Goal: Information Seeking & Learning: Check status

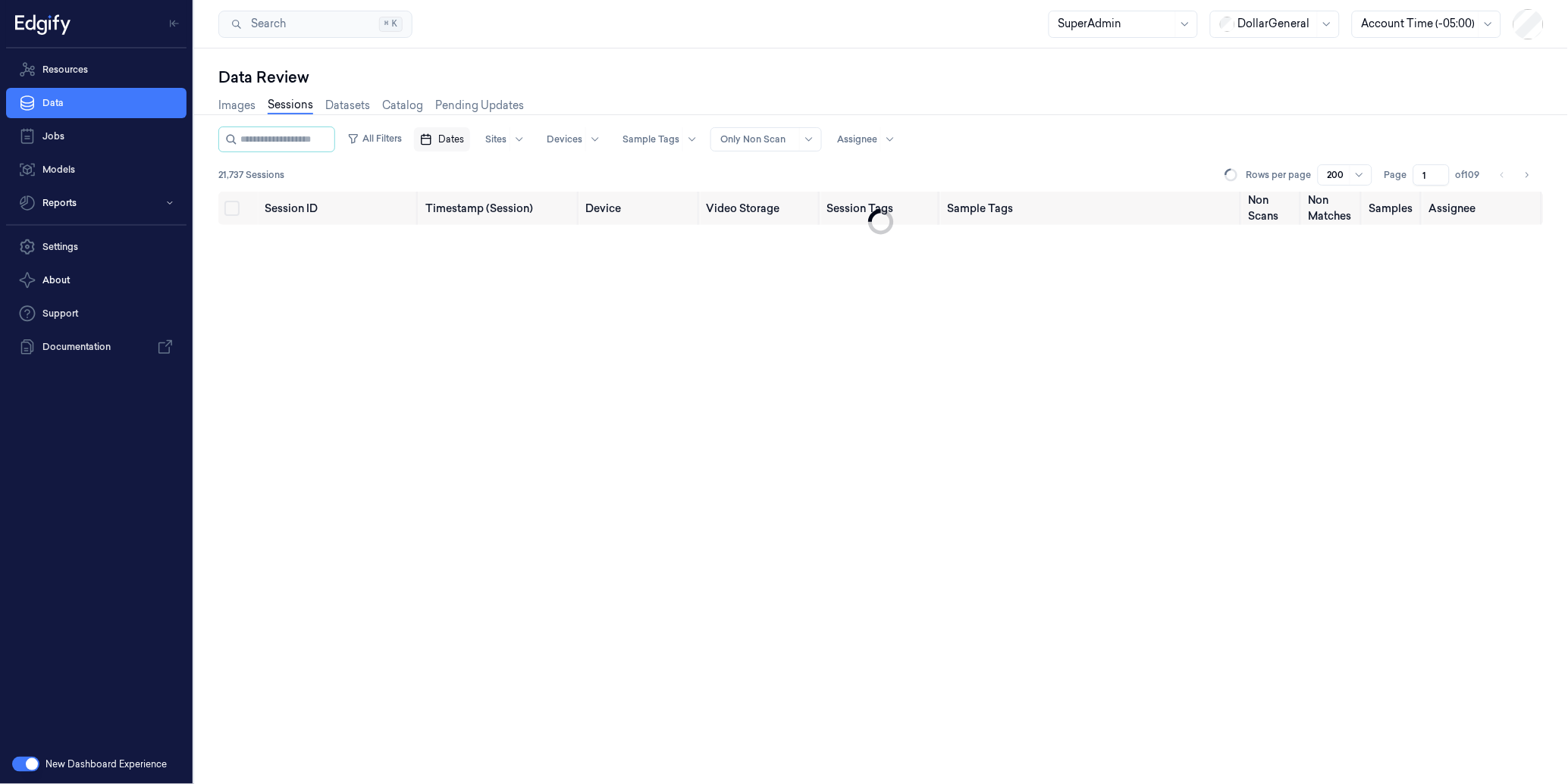
click at [469, 130] on button "Dates" at bounding box center [442, 140] width 56 height 24
click at [459, 171] on icon "Go to the Previous Month" at bounding box center [460, 174] width 12 height 12
click at [459, 320] on button "21" at bounding box center [462, 321] width 24 height 24
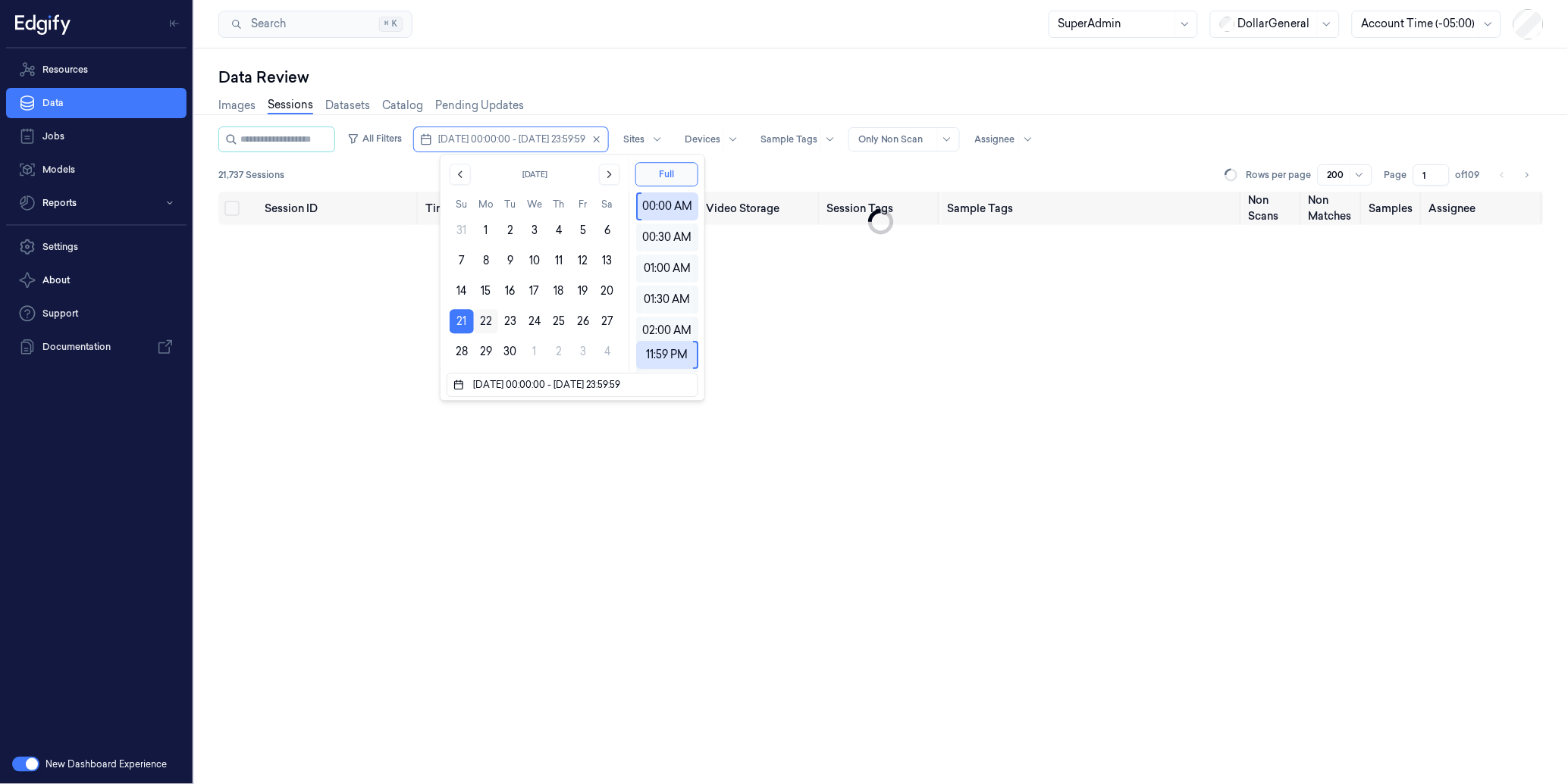
click at [488, 319] on button "22" at bounding box center [486, 321] width 24 height 24
click at [459, 349] on button "28" at bounding box center [462, 351] width 24 height 24
type input "[DATE] 00:00:00 - [DATE] 23:59:59"
click at [572, 51] on div "Data Review Images Sessions Datasets Catalog Pending Updates All Filters [DATE]…" at bounding box center [880, 417] width 1373 height 736
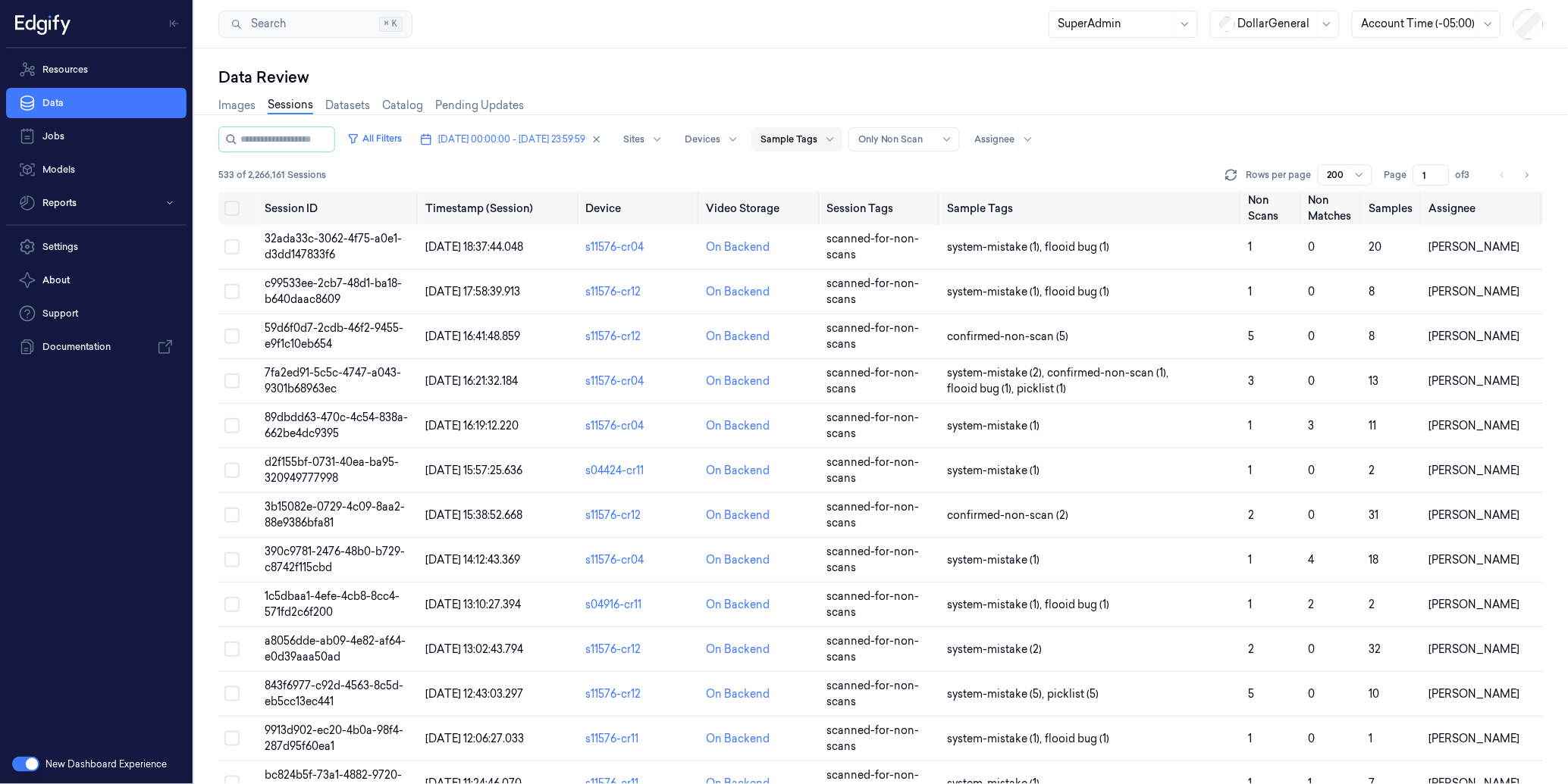
click at [818, 138] on div at bounding box center [788, 140] width 57 height 14
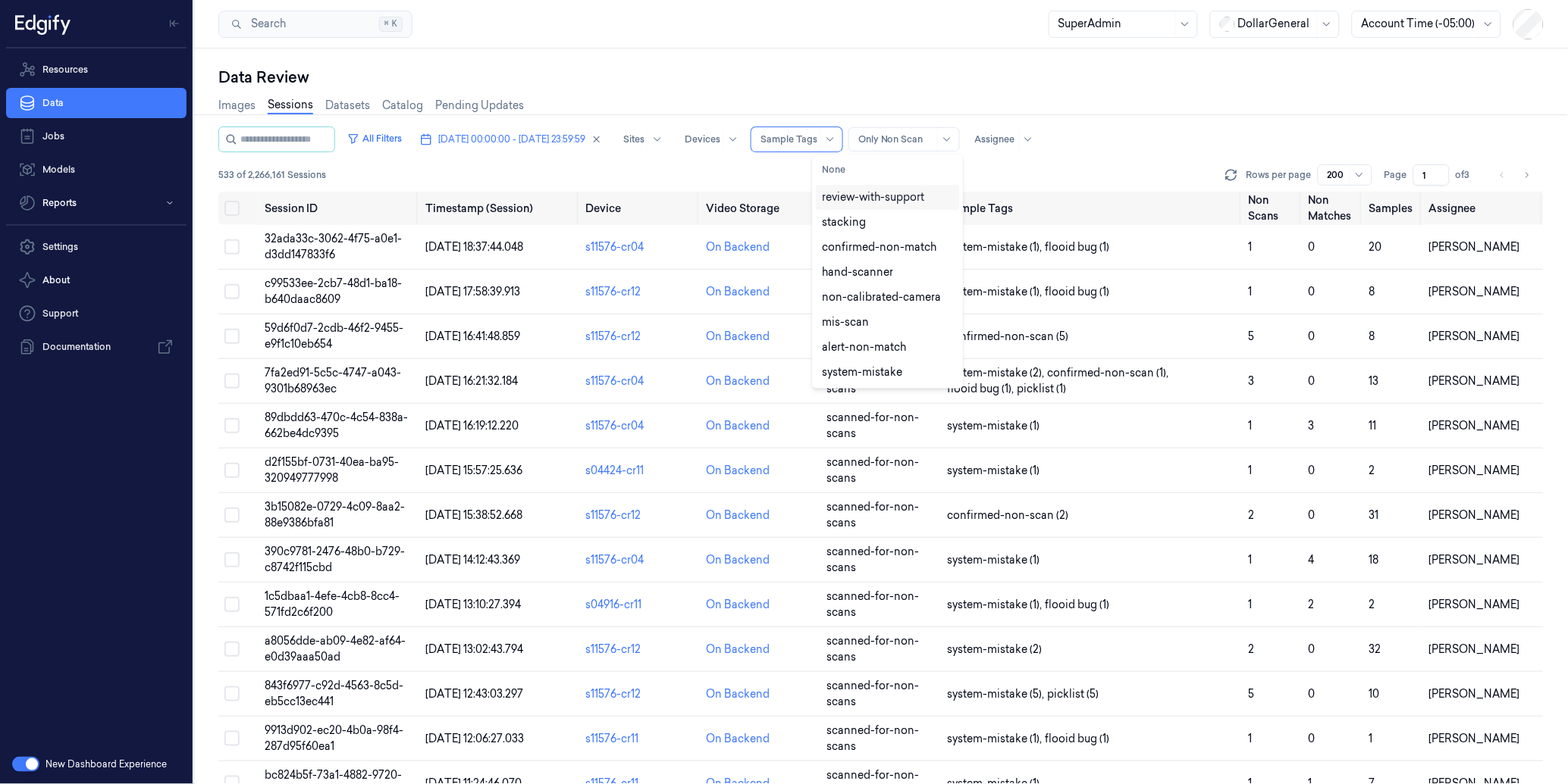
click at [888, 85] on div "Data Review" at bounding box center [880, 77] width 1325 height 21
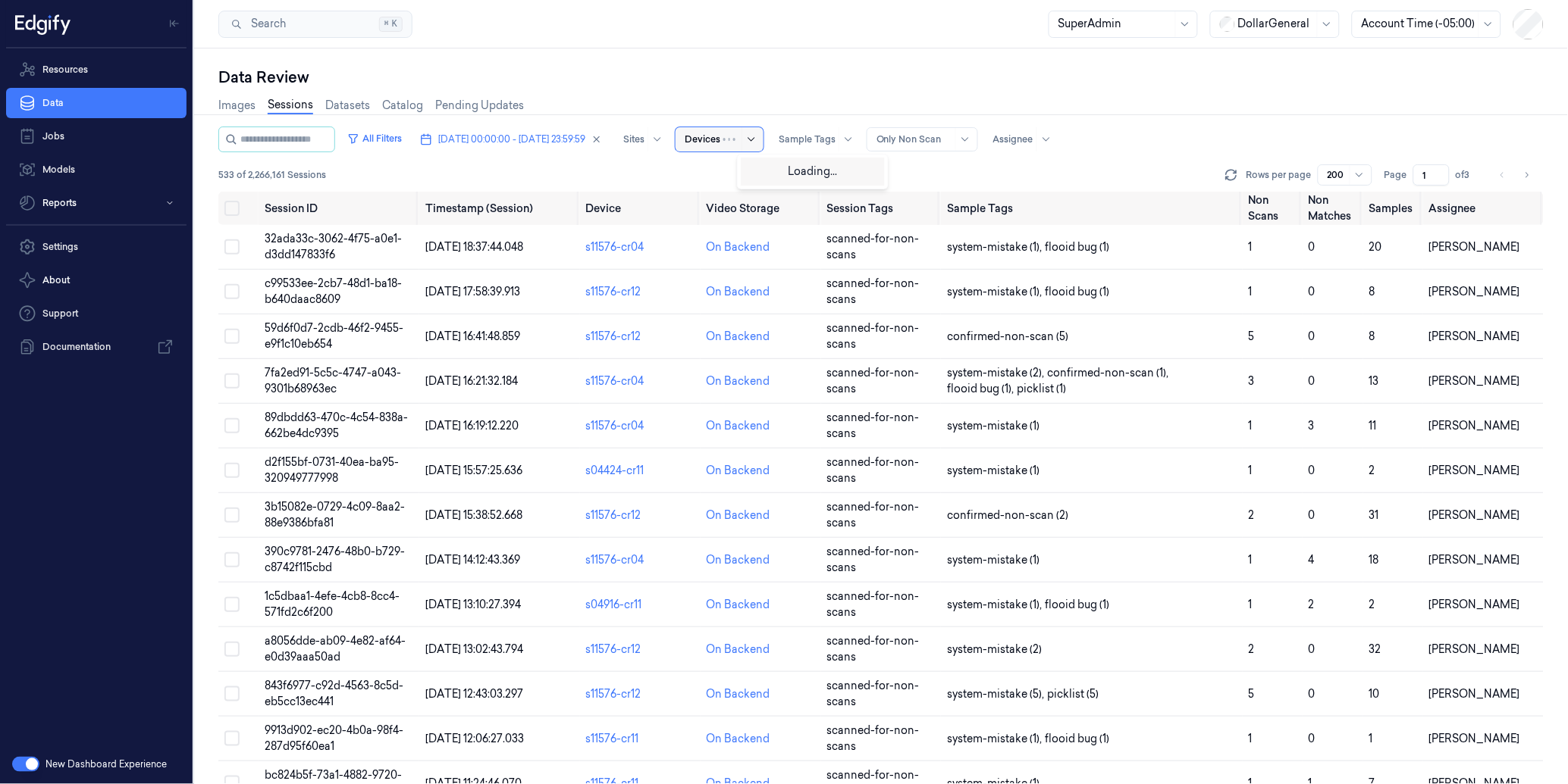
click at [760, 140] on div at bounding box center [742, 140] width 38 height 24
click at [785, 84] on div "Data Review" at bounding box center [880, 77] width 1325 height 21
click at [399, 134] on button "All Filters" at bounding box center [374, 139] width 66 height 24
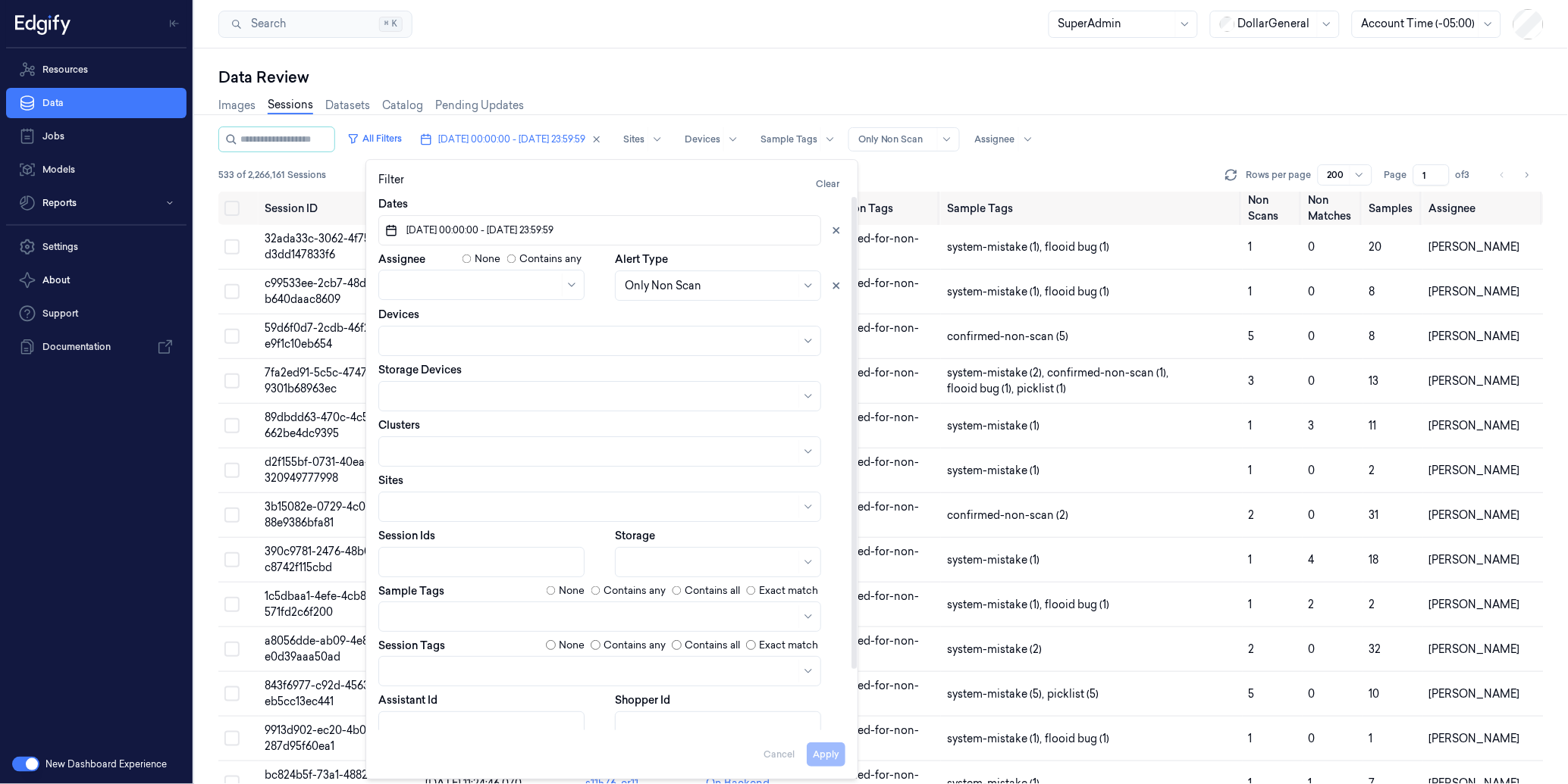
click at [421, 333] on div at bounding box center [592, 341] width 407 height 16
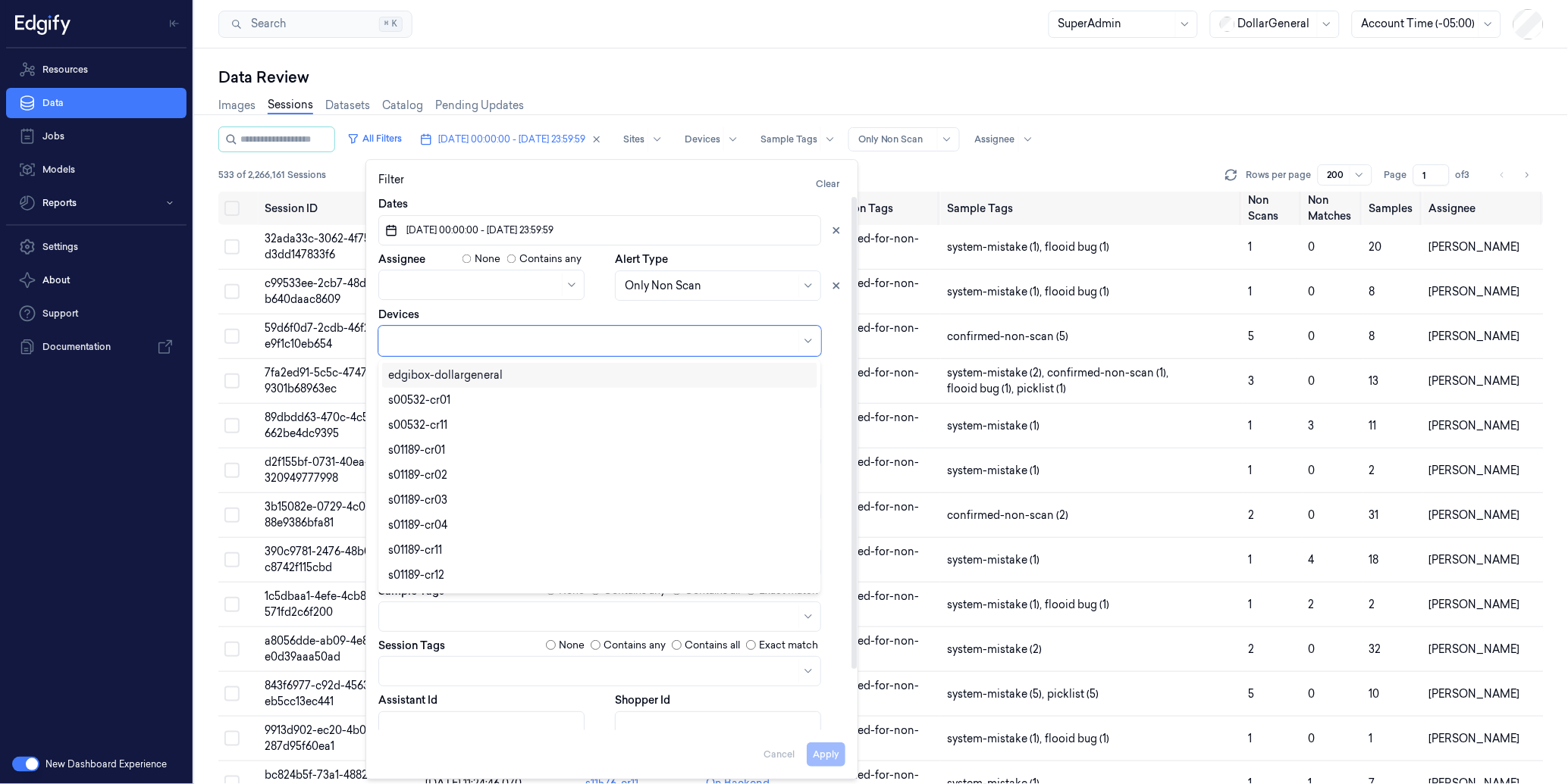
click at [421, 333] on div at bounding box center [592, 341] width 407 height 16
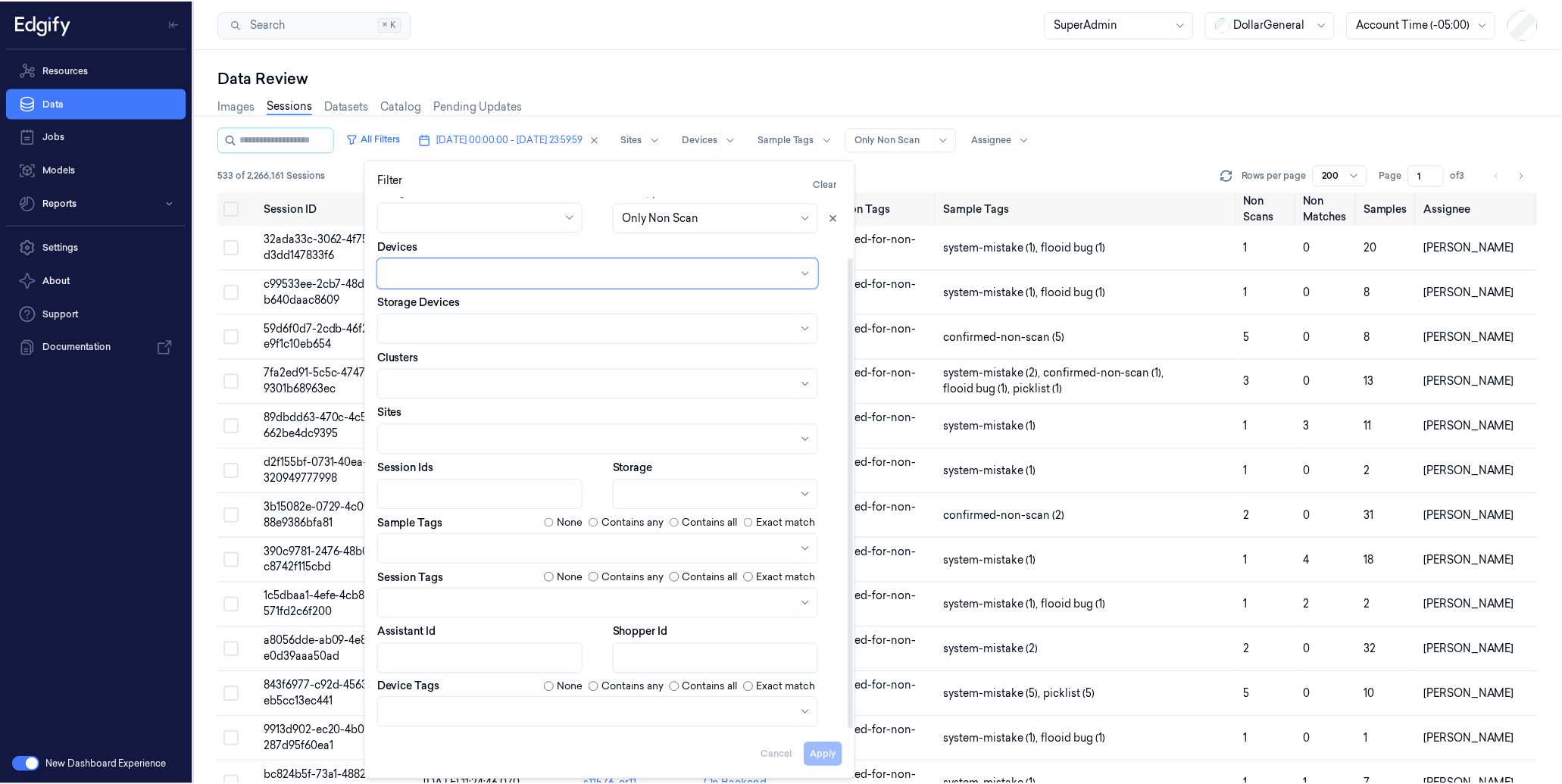
scroll to position [181, 0]
click at [429, 708] on body "Resources Data Jobs Models Reports Settings About Support Documentation New Das…" at bounding box center [781, 392] width 1562 height 784
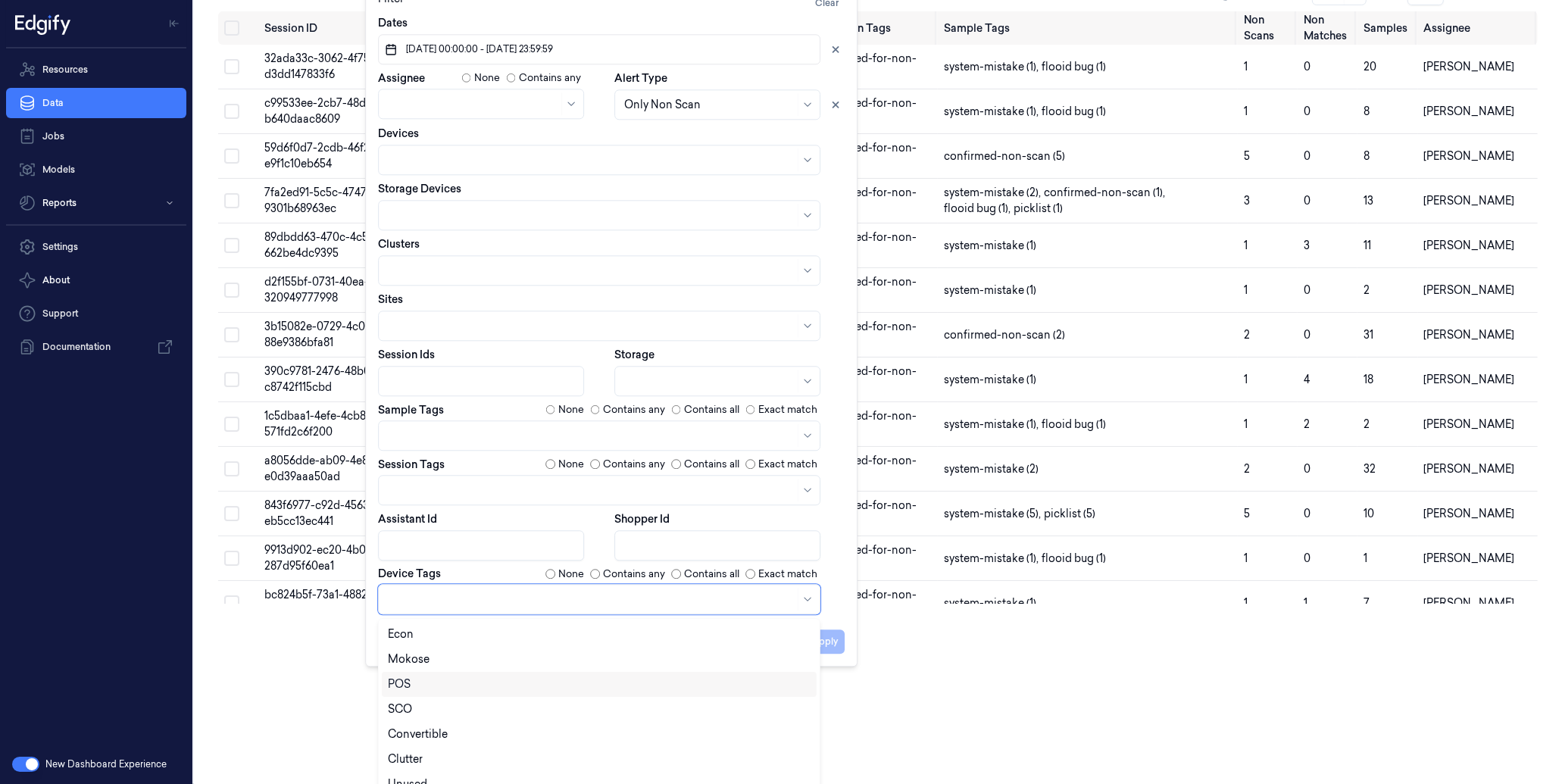
click at [435, 678] on div "POS" at bounding box center [599, 685] width 423 height 16
click at [418, 685] on div "SCO" at bounding box center [599, 685] width 423 height 16
click at [486, 775] on div "LineBuster" at bounding box center [599, 787] width 435 height 25
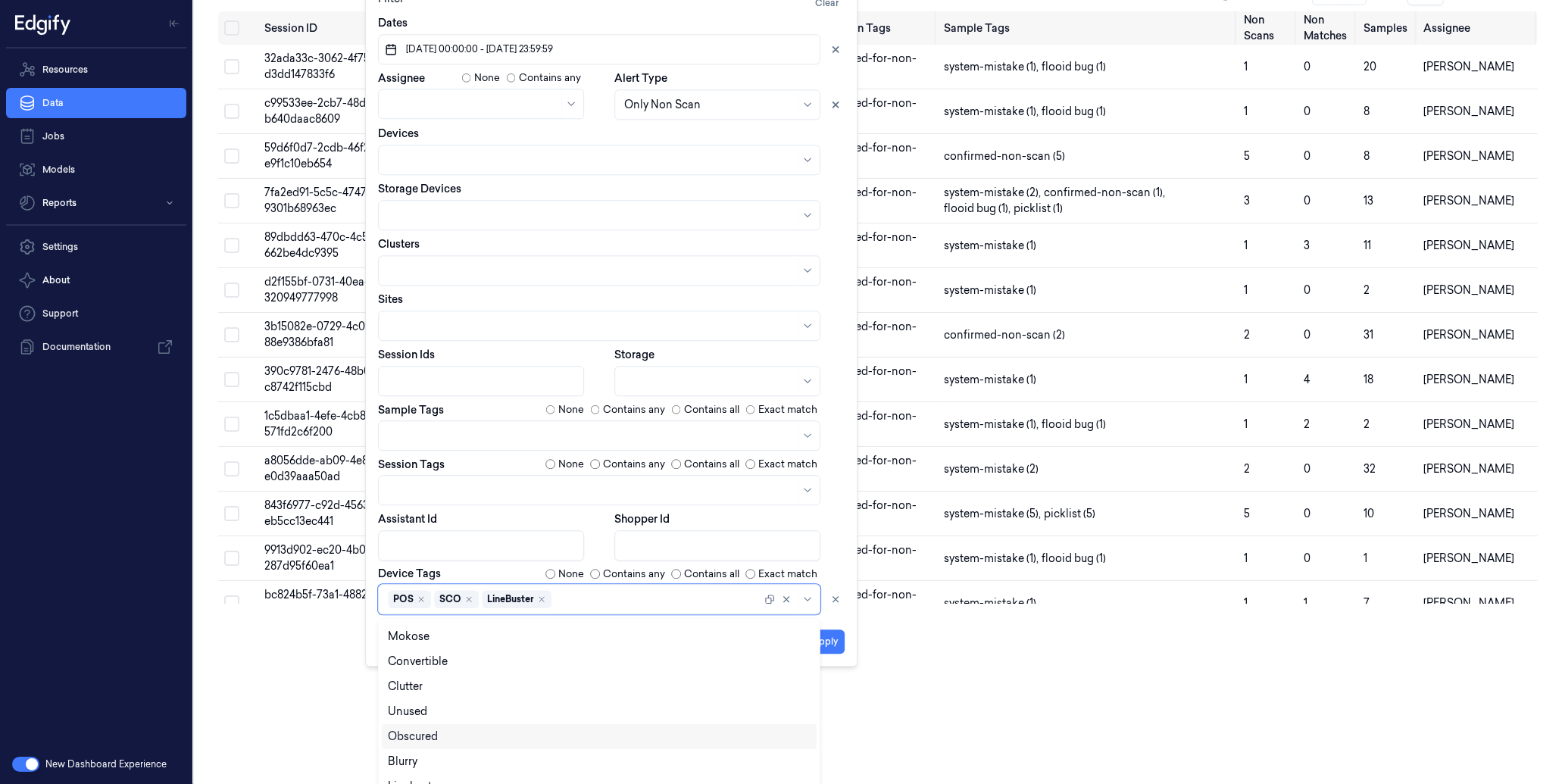
click at [958, 603] on html "Resources Data Jobs Models Reports Settings About Support Documentation New Das…" at bounding box center [781, 211] width 1562 height 784
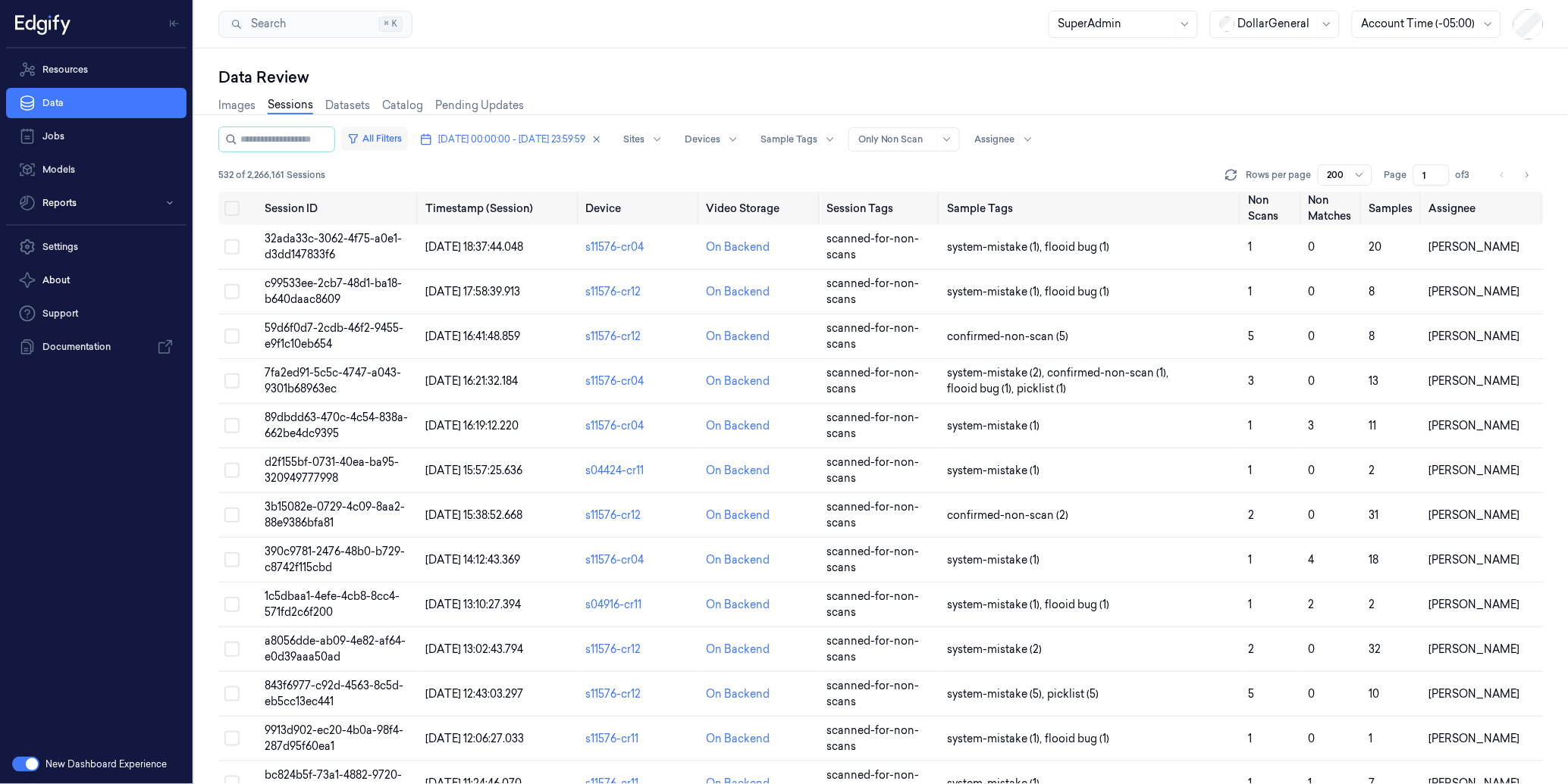
click at [407, 133] on button "All Filters" at bounding box center [374, 139] width 66 height 24
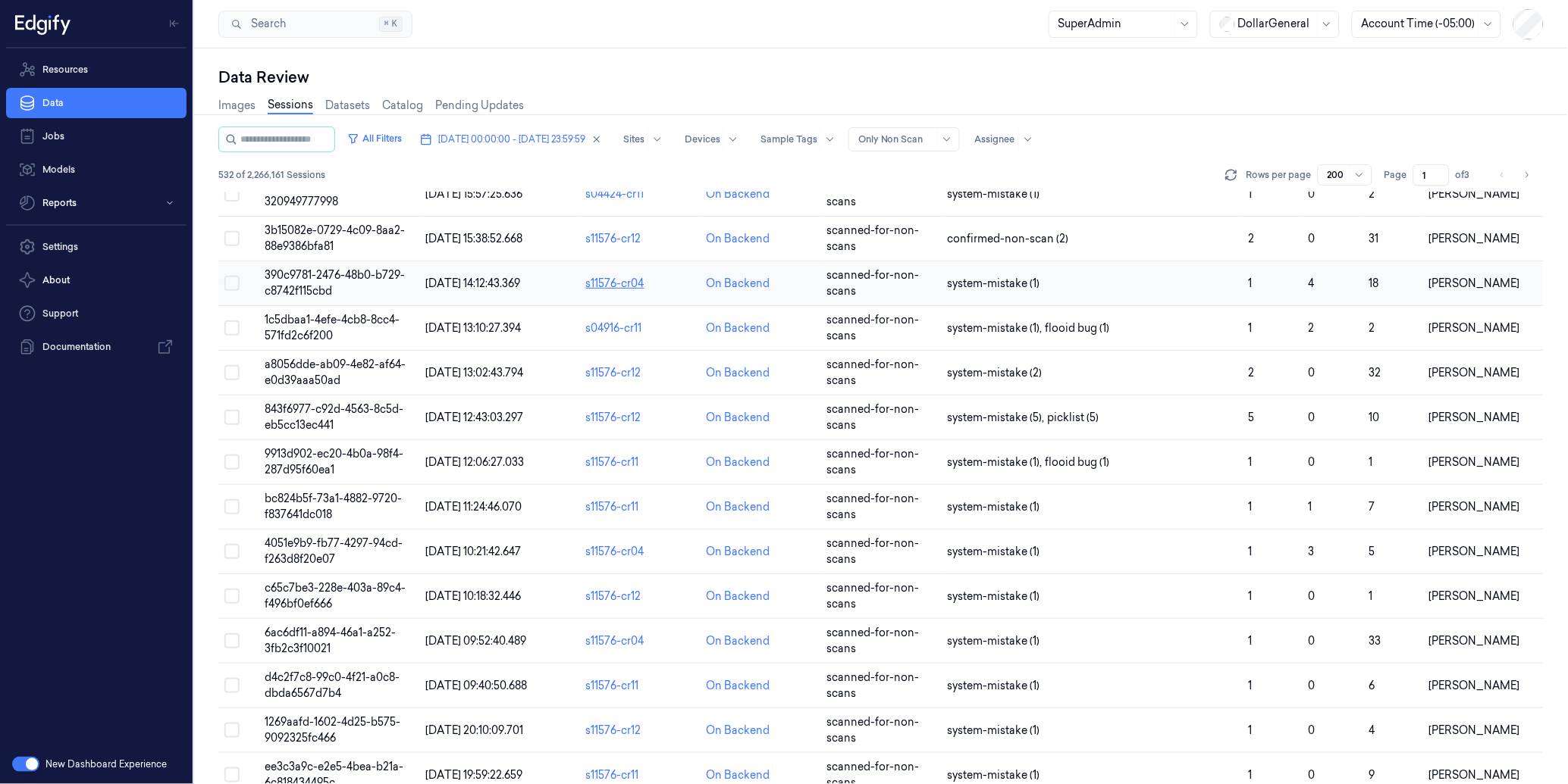
scroll to position [277, 0]
click at [393, 132] on button "All Filters" at bounding box center [374, 139] width 66 height 24
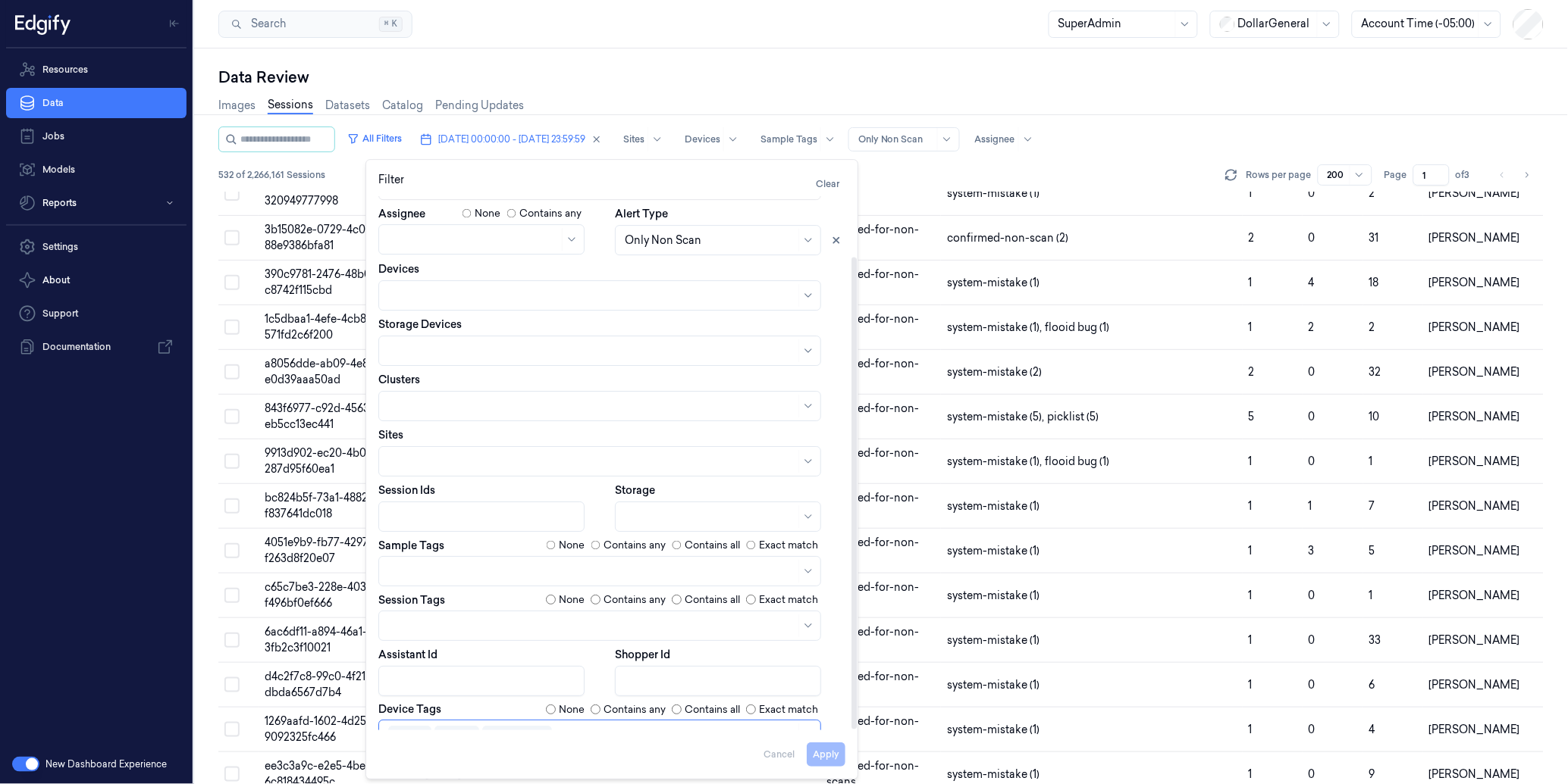
scroll to position [68, 0]
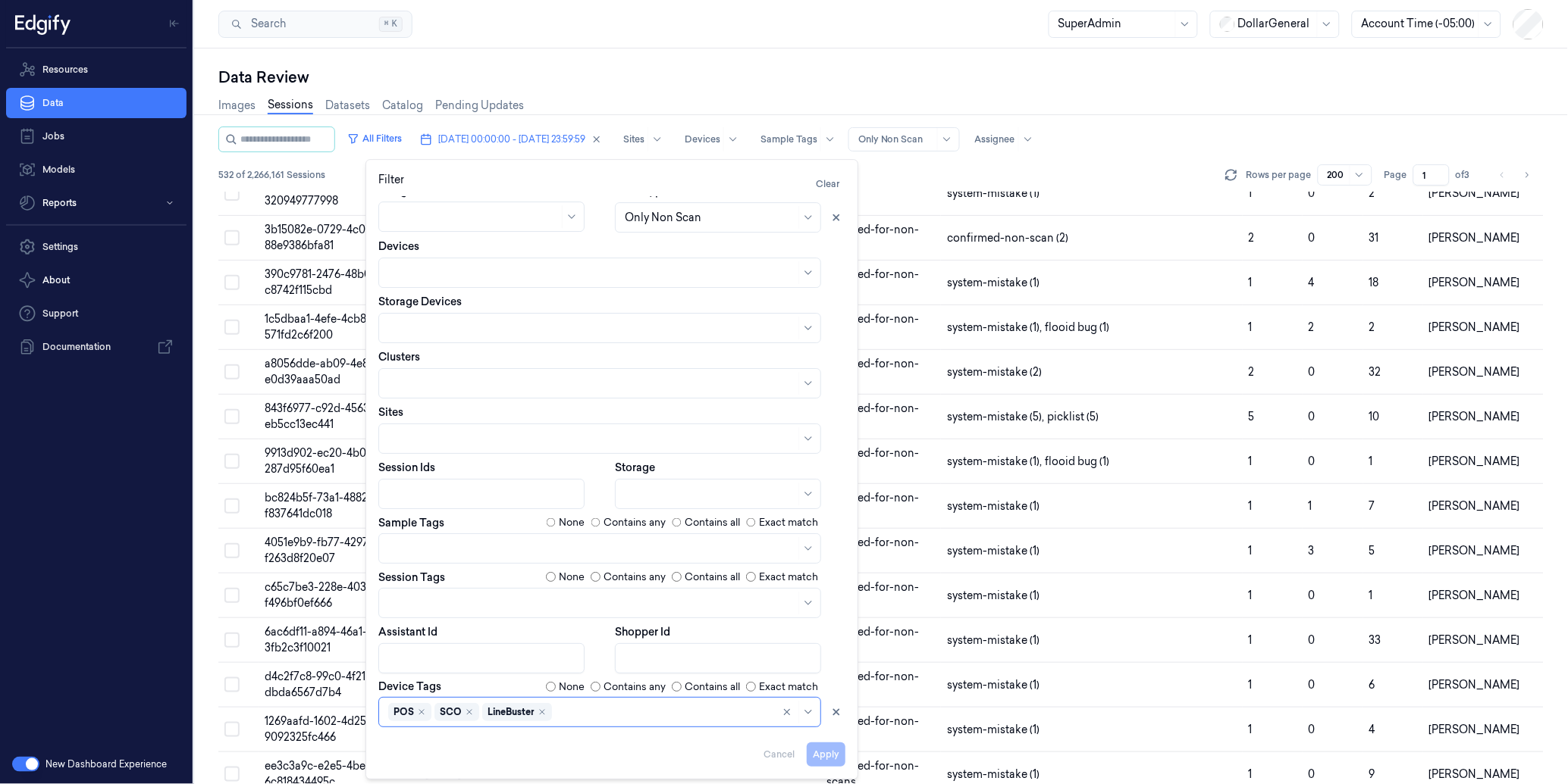
click at [713, 57] on div "Data Review Images Sessions Datasets Catalog Pending Updates All Filters [DATE]…" at bounding box center [880, 417] width 1373 height 736
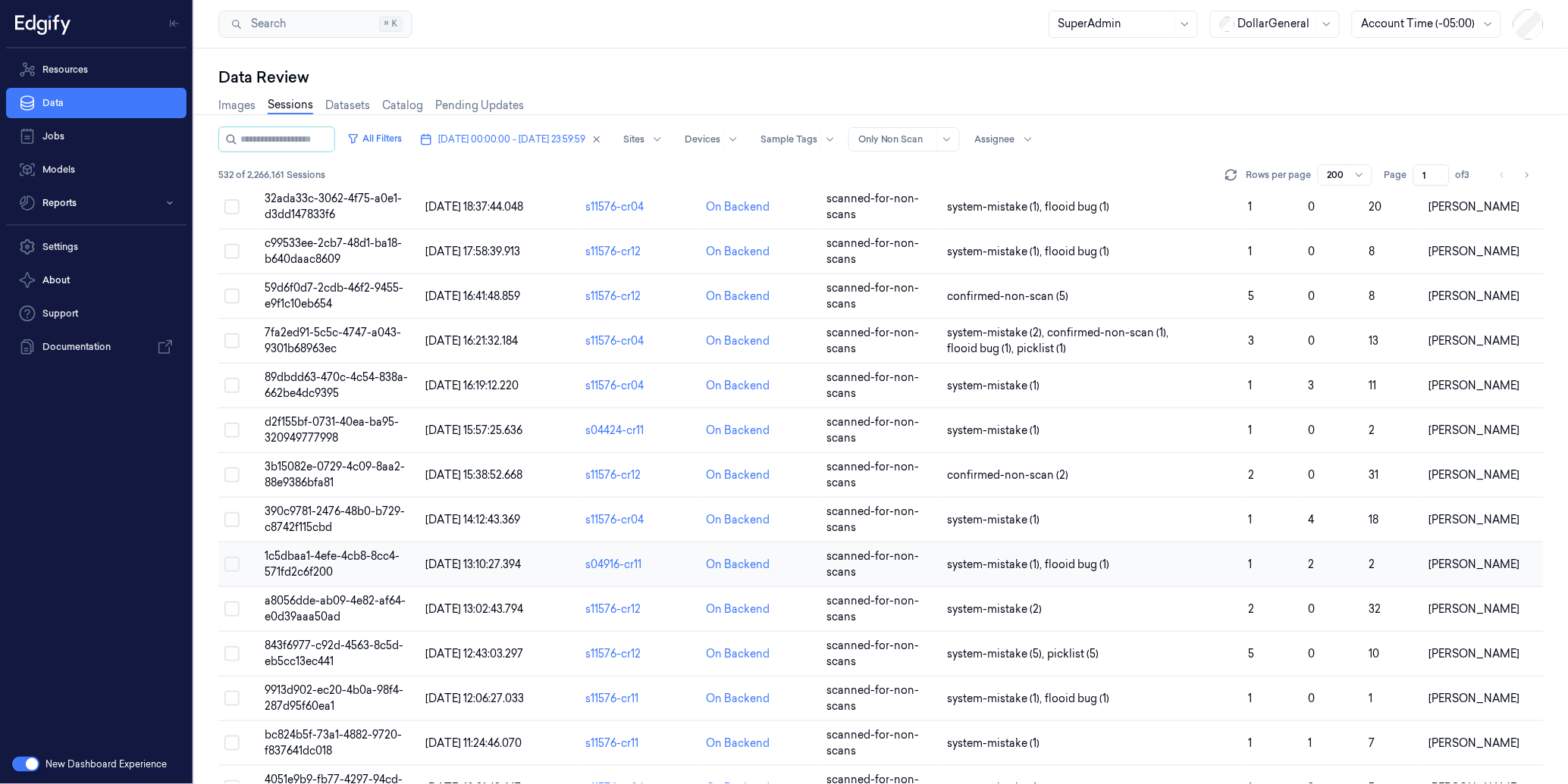
scroll to position [0, 0]
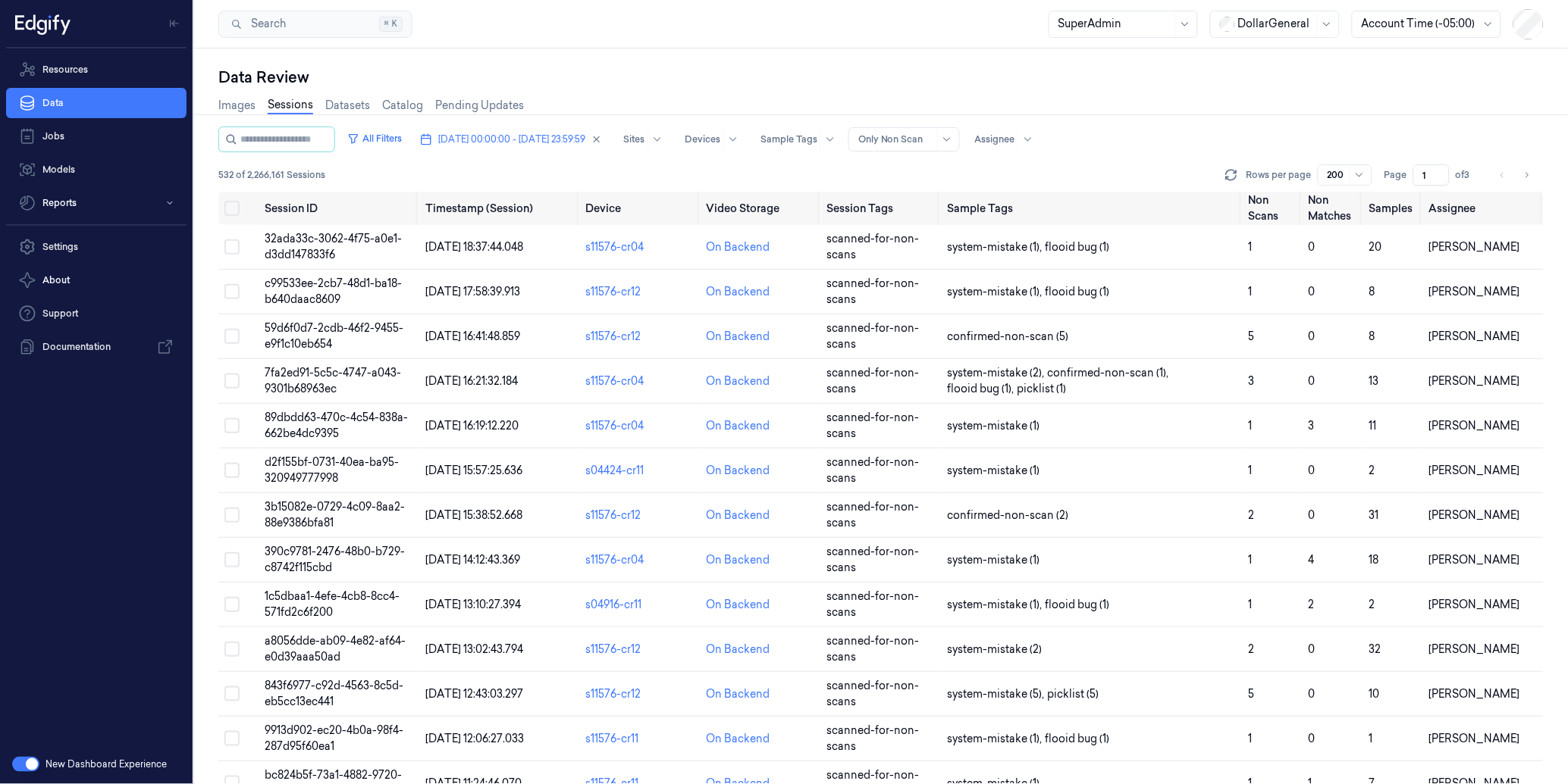
click at [938, 138] on span at bounding box center [937, 140] width 1 height 23
click at [936, 167] on div "All Sessions" at bounding box center [948, 170] width 61 height 16
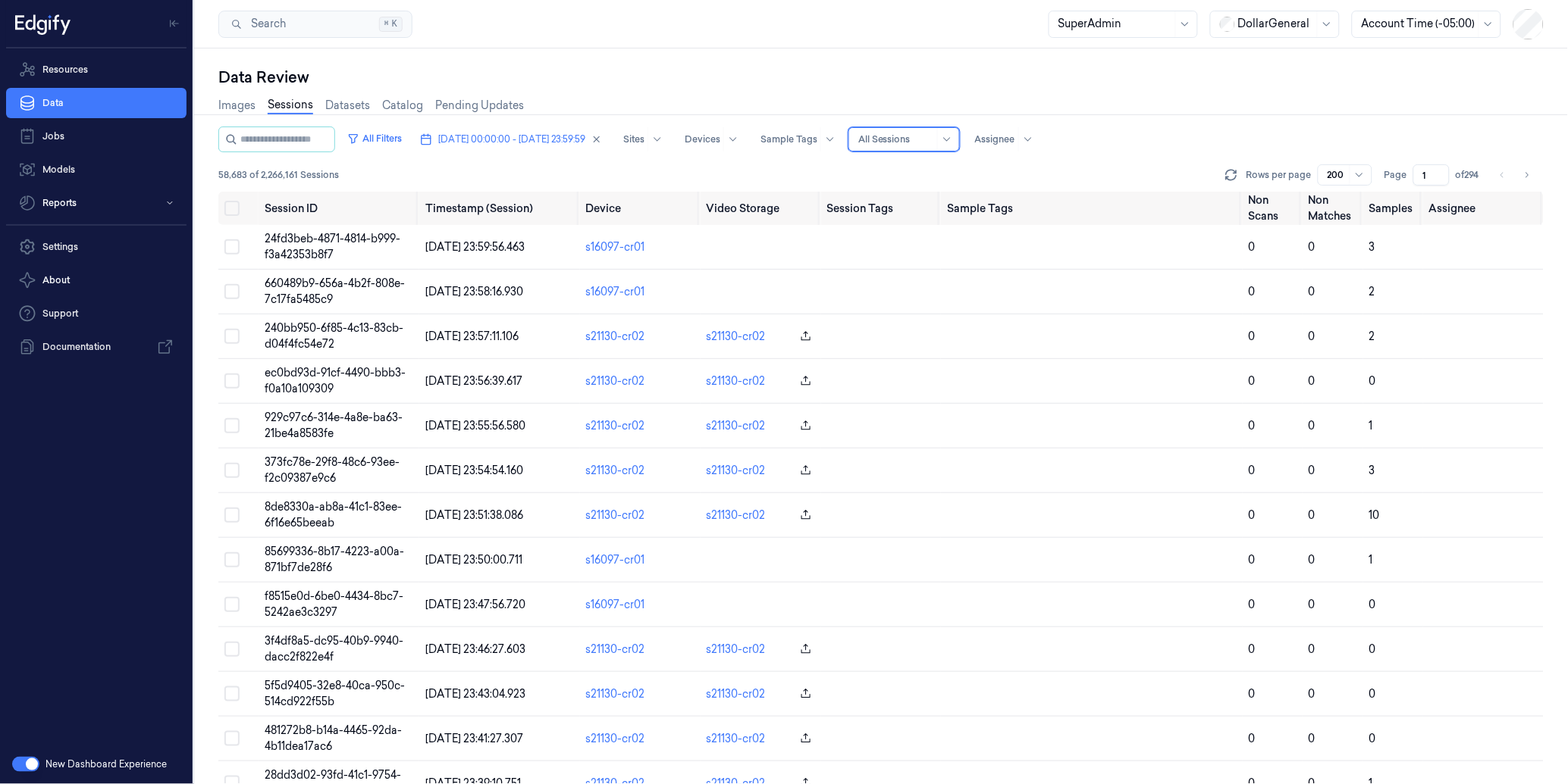
click at [225, 174] on span "58,683 of 2,266,161 Sessions" at bounding box center [278, 175] width 120 height 14
click at [399, 170] on div "58,683 of 2,266,161 Sessions Rows per page 200 Page 1 of 294" at bounding box center [880, 175] width 1325 height 21
